Goal: Information Seeking & Learning: Find specific fact

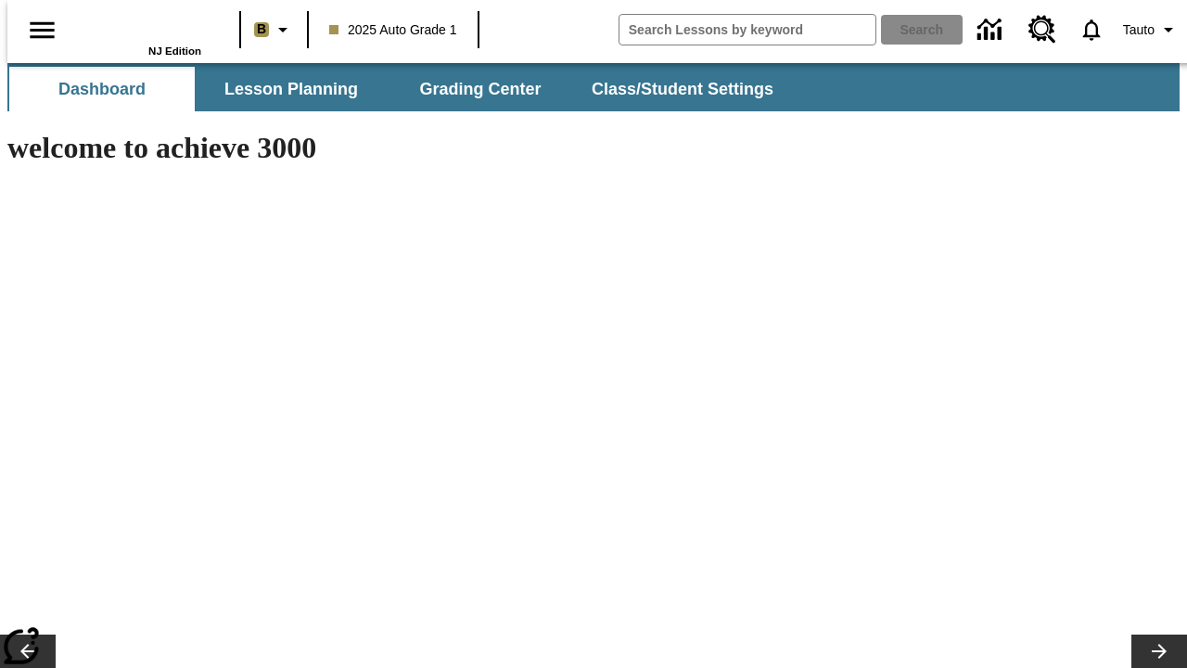
type input "-1"
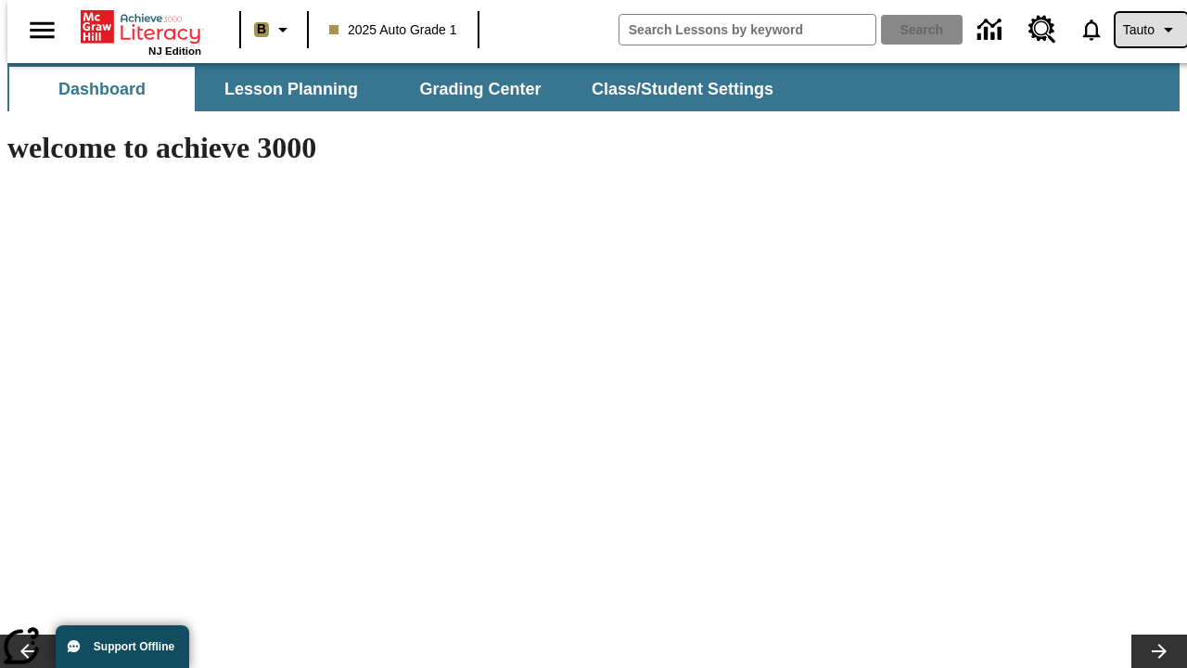
click at [1142, 30] on span "Tauto" at bounding box center [1139, 29] width 32 height 19
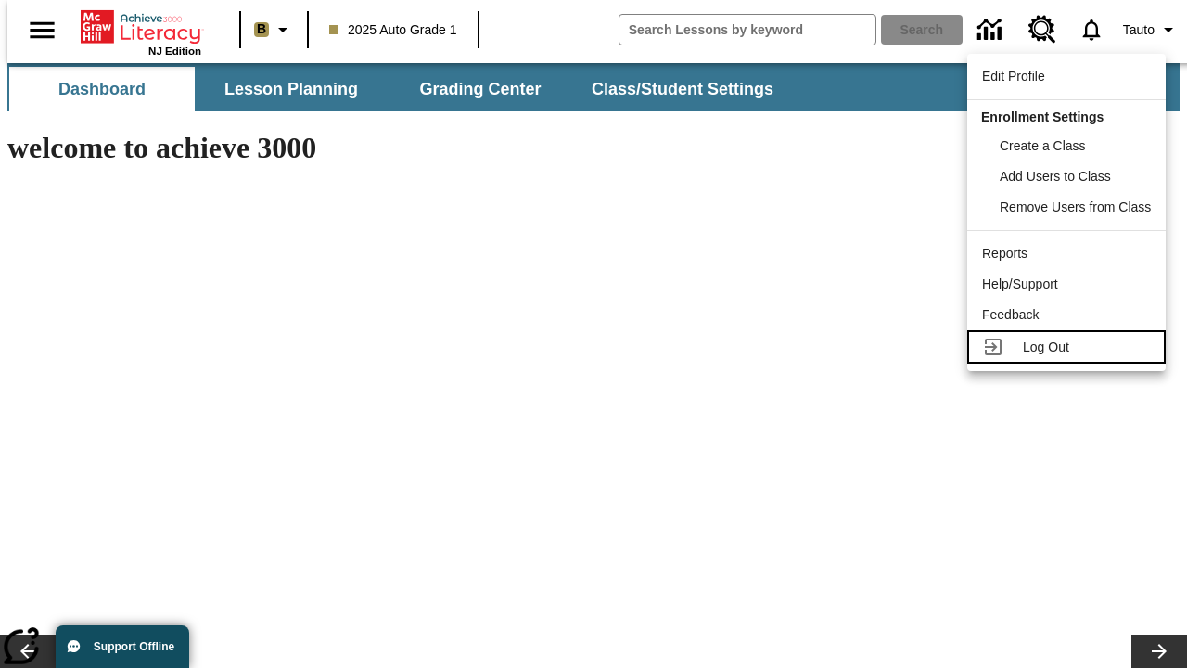
click at [1069, 347] on span "Log Out" at bounding box center [1046, 346] width 46 height 15
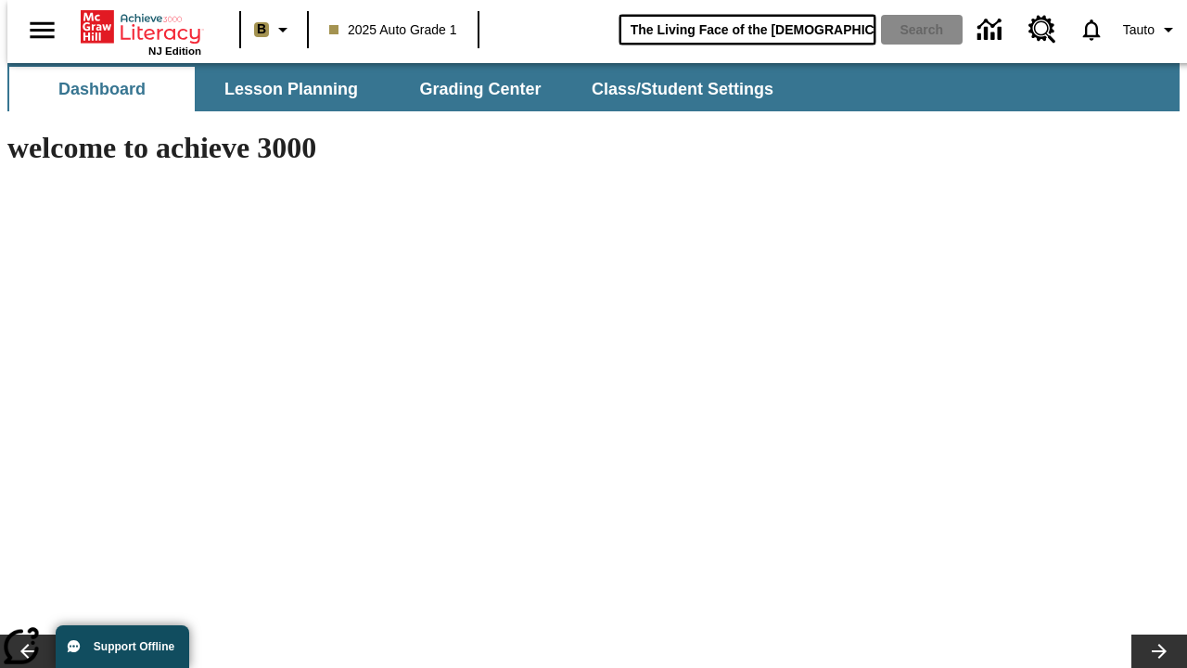
type input "The Living Face of the [DEMOGRAPHIC_DATA]"
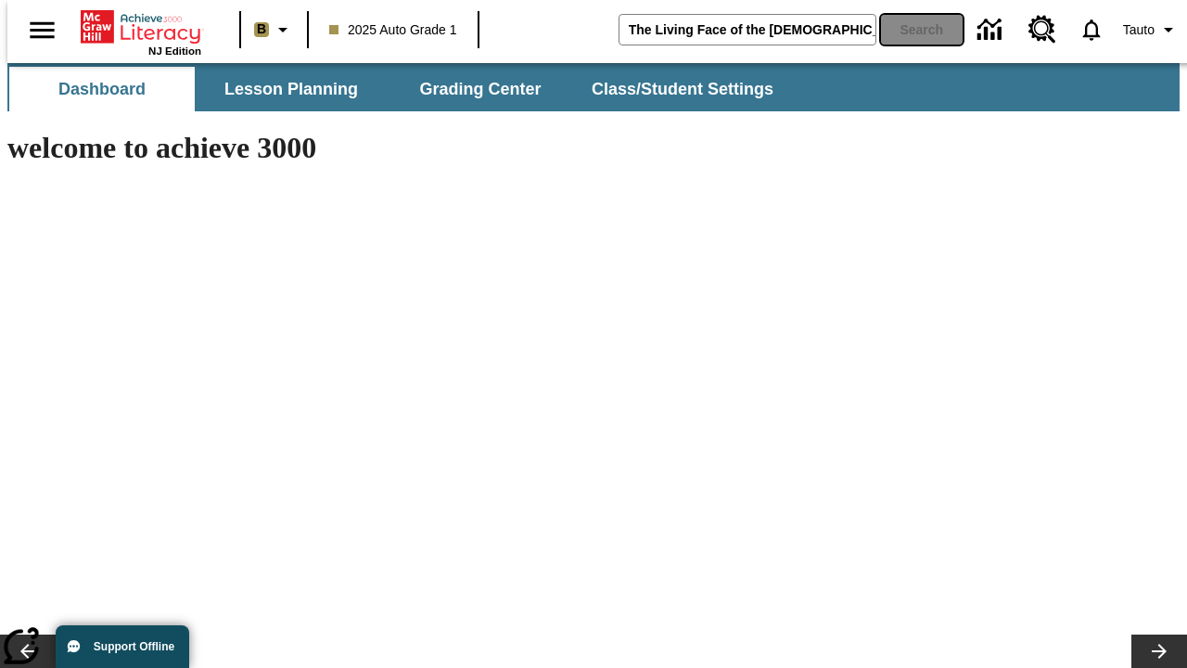
click at [911, 30] on button "Search" at bounding box center [922, 30] width 82 height 30
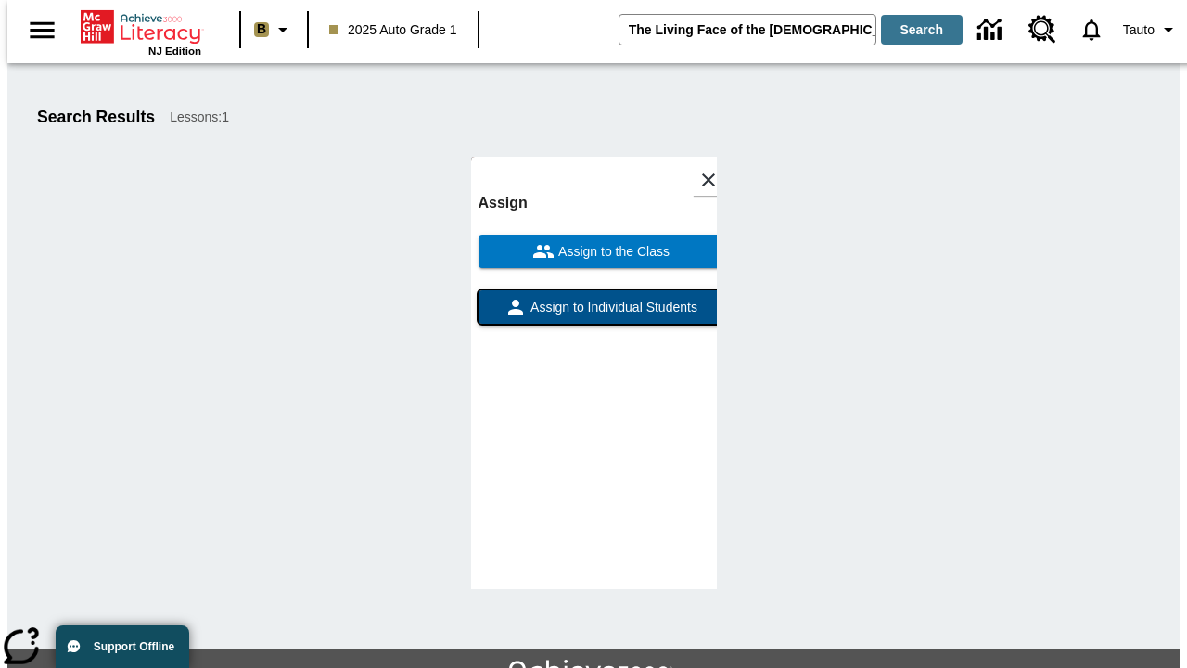
click at [593, 298] on span "Assign to Individual Students" at bounding box center [612, 307] width 171 height 19
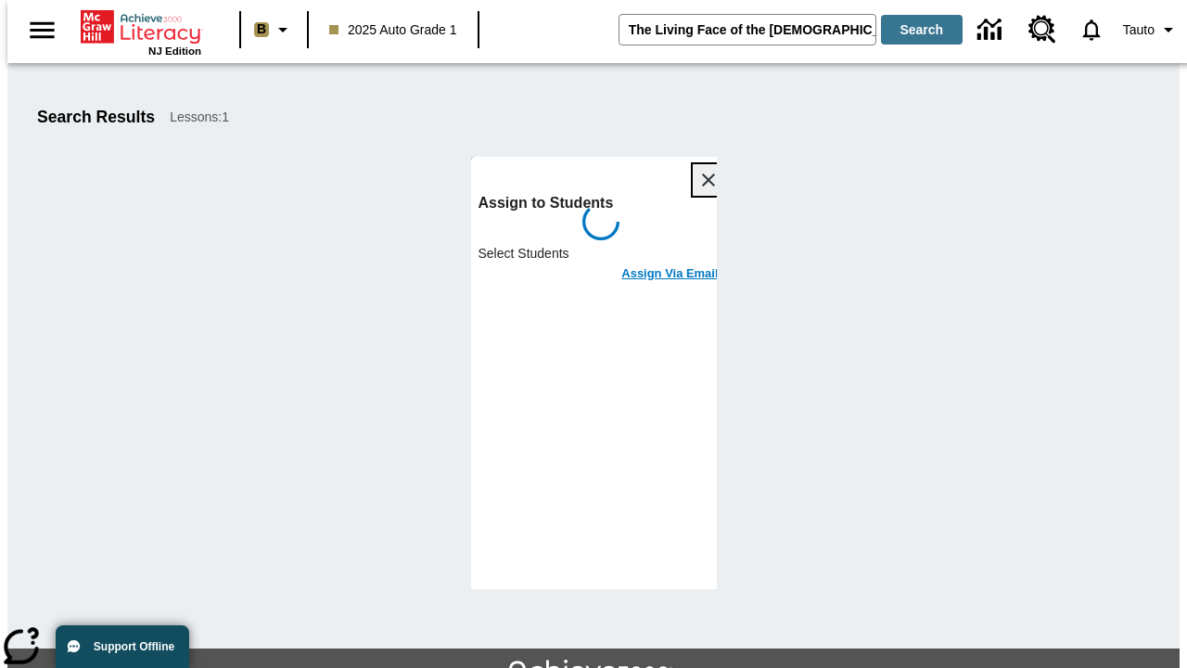
scroll to position [101, 0]
